Goal: Information Seeking & Learning: Learn about a topic

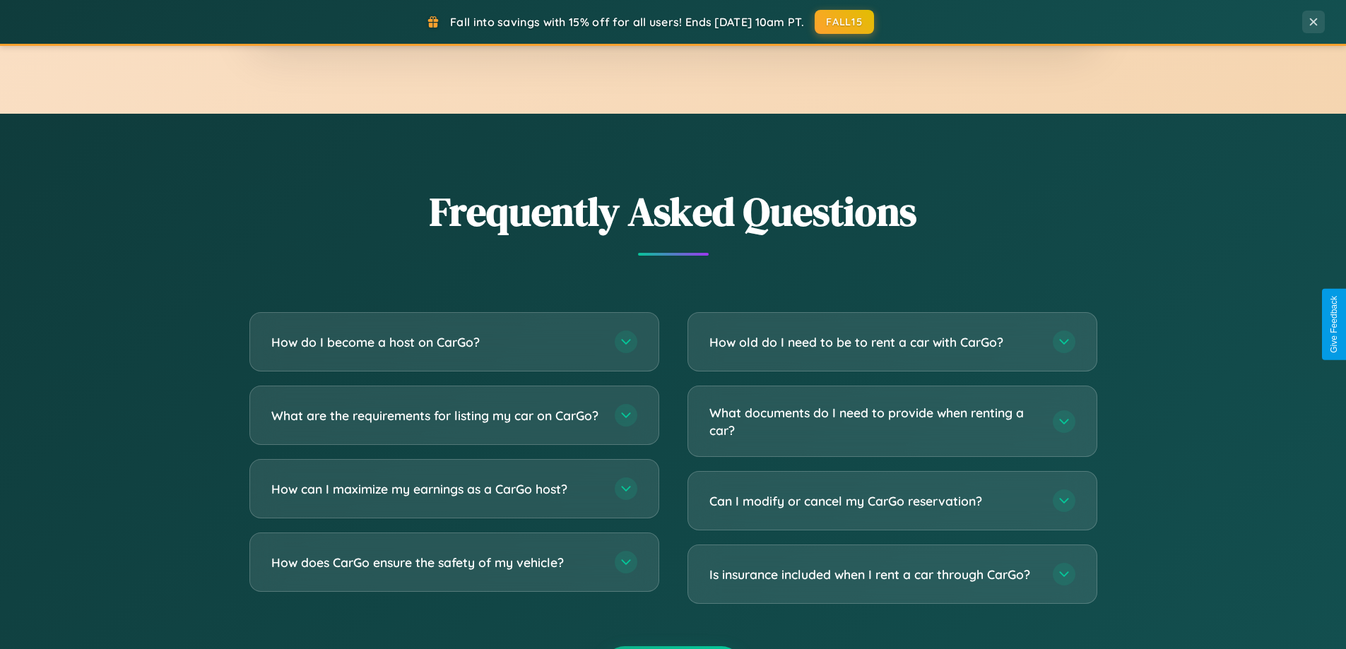
scroll to position [2718, 0]
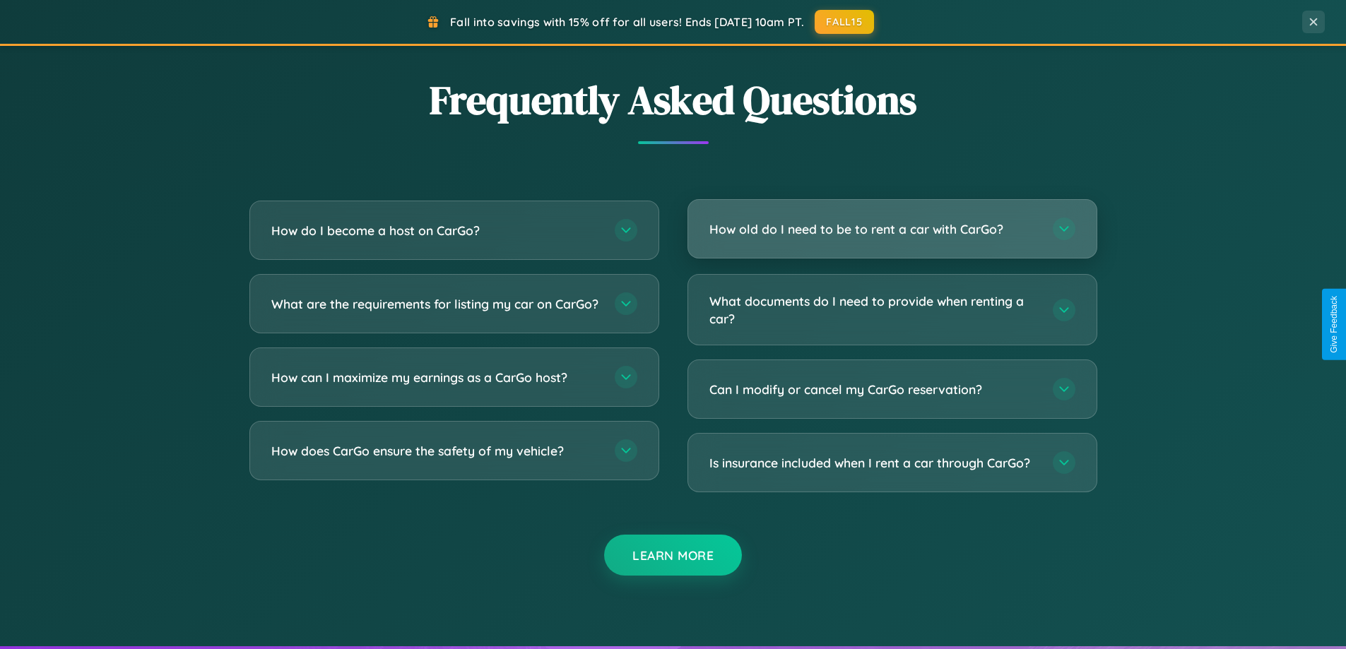
click at [892, 229] on h3 "How old do I need to be to rent a car with CarGo?" at bounding box center [873, 229] width 329 height 18
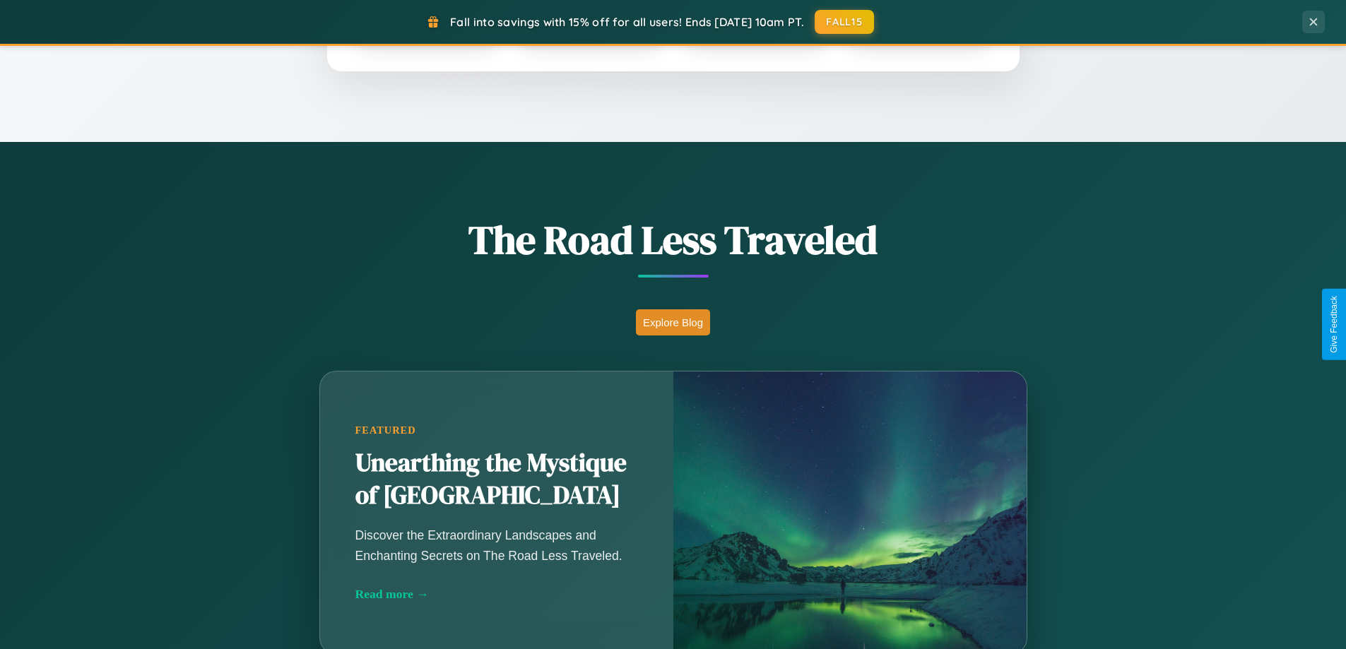
scroll to position [972, 0]
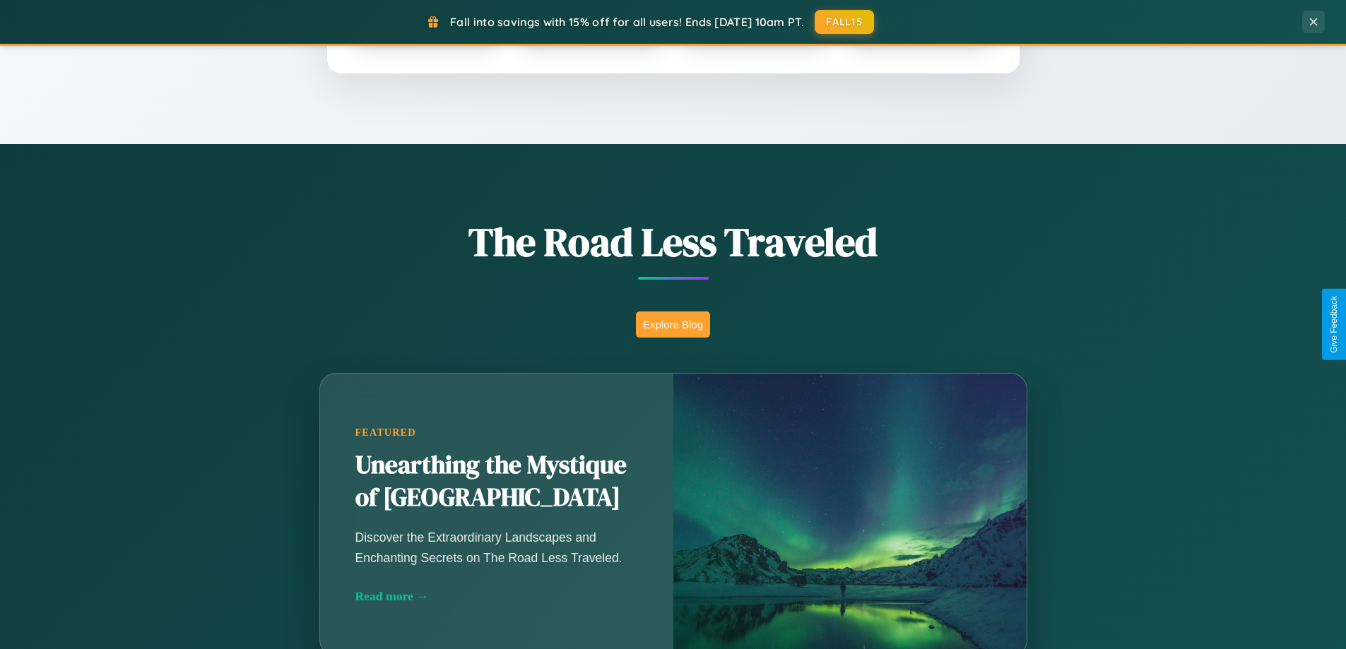
click at [673, 324] on button "Explore Blog" at bounding box center [673, 325] width 74 height 26
